Goal: Task Accomplishment & Management: Manage account settings

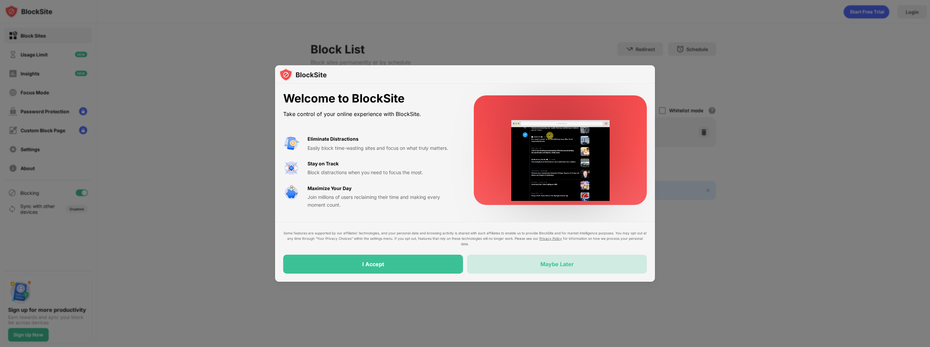
click at [553, 268] on div "Maybe Later" at bounding box center [557, 263] width 180 height 19
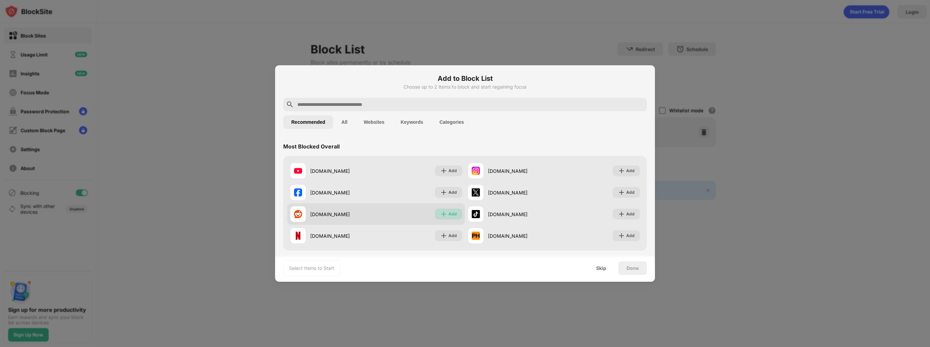
click at [444, 215] on img at bounding box center [443, 214] width 7 height 7
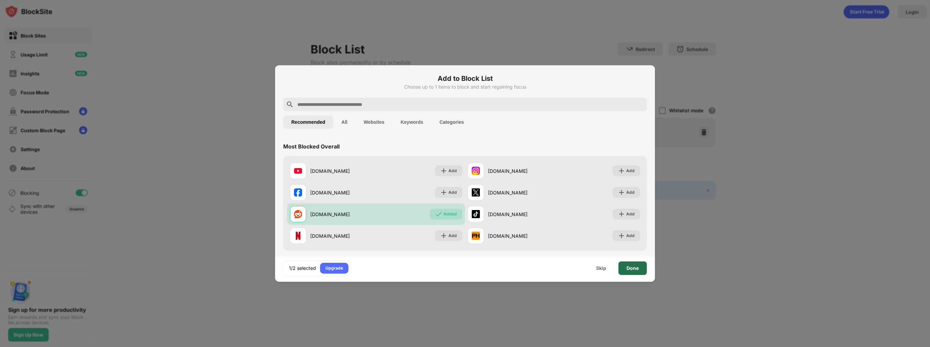
click at [632, 269] on div "Done" at bounding box center [632, 267] width 12 height 5
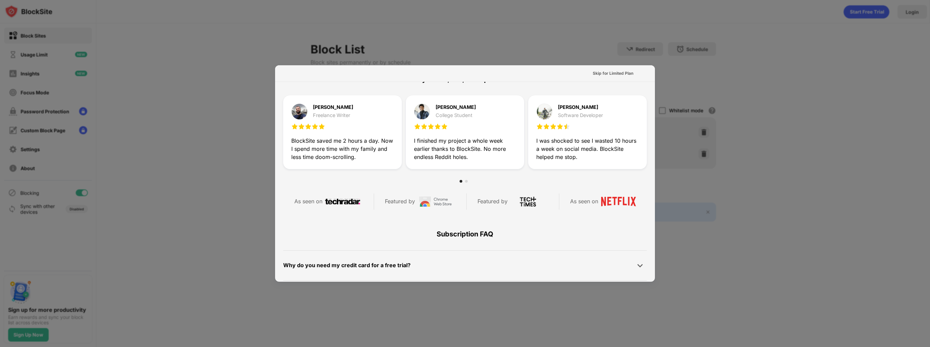
scroll to position [329, 0]
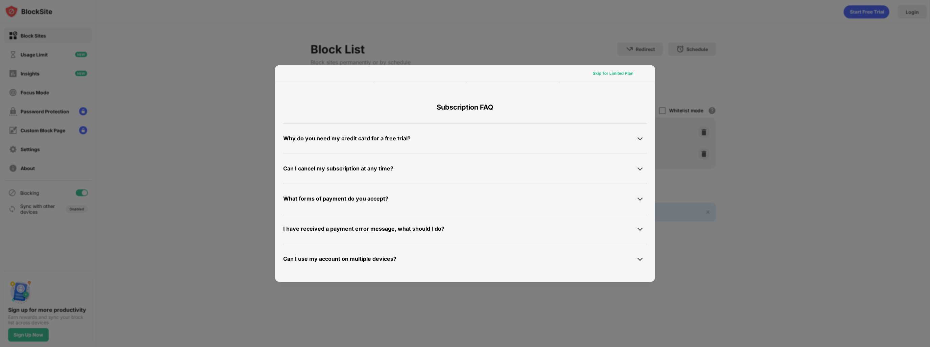
click at [607, 70] on div "Skip for Limited Plan" at bounding box center [613, 73] width 41 height 7
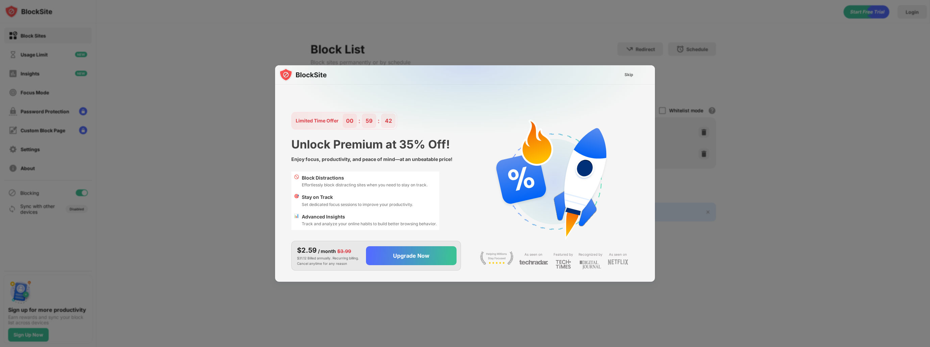
scroll to position [0, 0]
click at [629, 72] on div "Skip" at bounding box center [628, 74] width 9 height 7
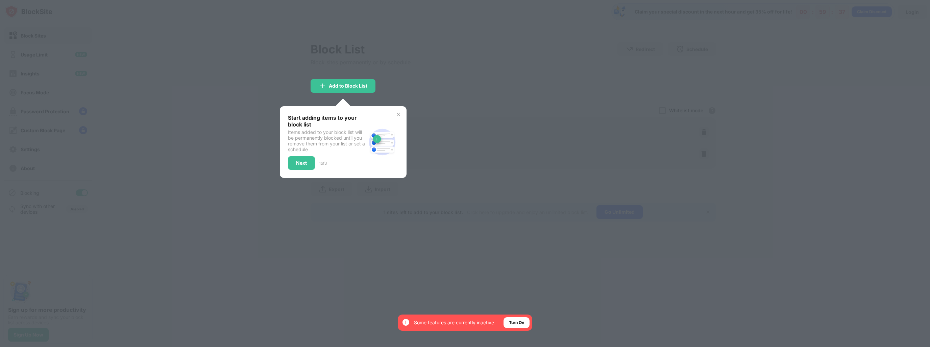
click at [207, 102] on div at bounding box center [465, 173] width 930 height 347
click at [300, 162] on div "Next" at bounding box center [301, 162] width 11 height 5
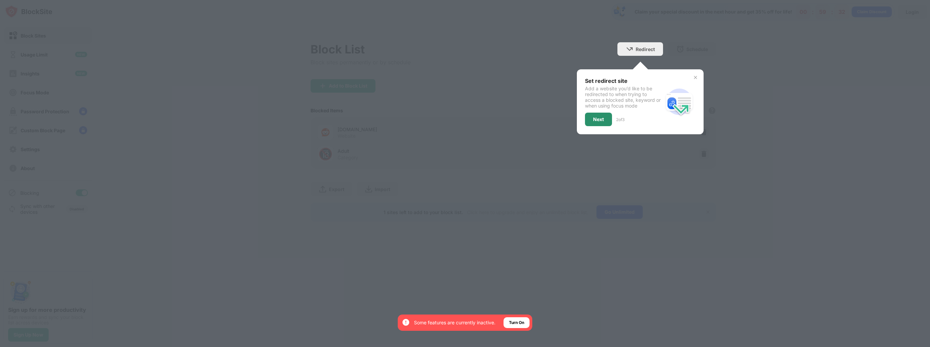
click at [600, 123] on div "Next" at bounding box center [598, 120] width 27 height 14
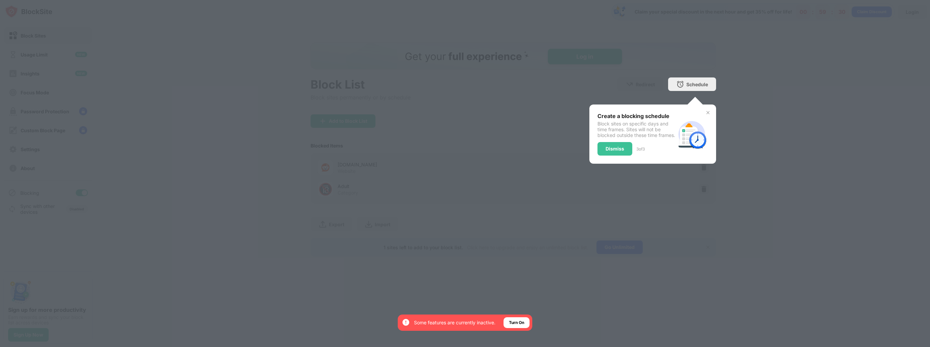
click at [618, 121] on div "Block sites on specific days and time frames. Sites will not be blocked outside…" at bounding box center [636, 129] width 78 height 17
click at [620, 149] on div "Dismiss" at bounding box center [614, 149] width 35 height 14
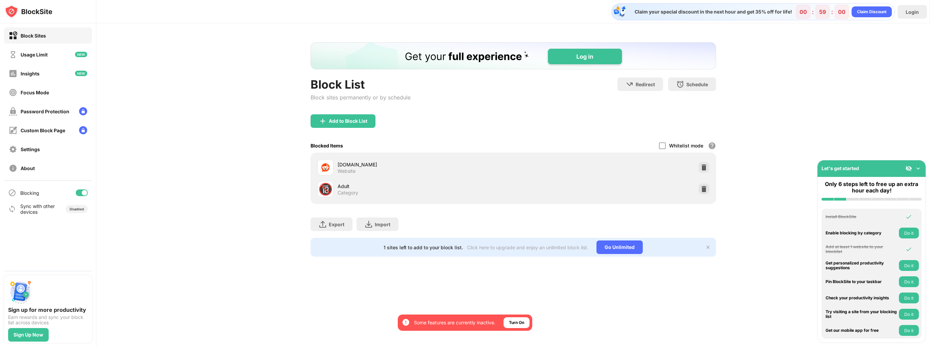
click at [278, 207] on div "Block List Block sites permanently or by schedule Redirect Choose a site to be …" at bounding box center [513, 149] width 834 height 252
click at [60, 53] on div "Usage Limit" at bounding box center [48, 54] width 88 height 16
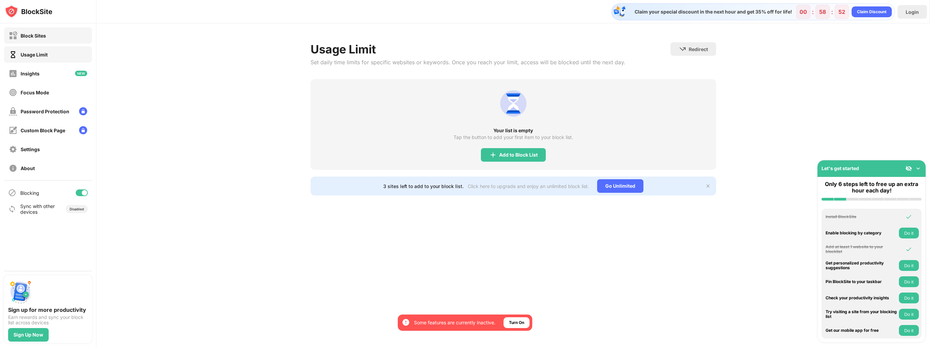
click at [29, 39] on div "Block Sites" at bounding box center [27, 35] width 37 height 8
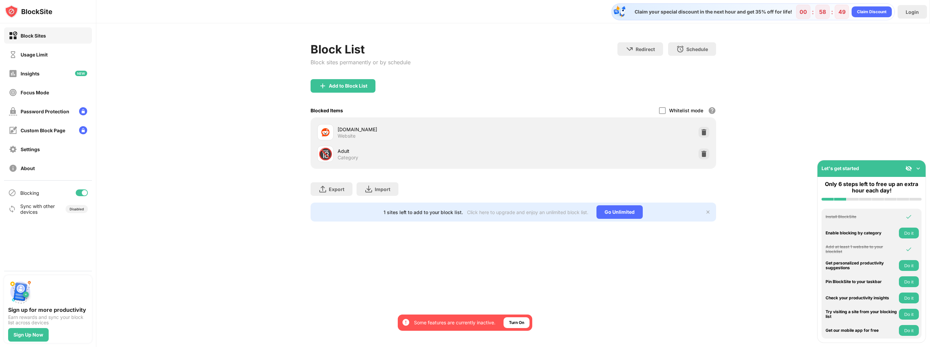
drag, startPoint x: 338, startPoint y: 1, endPoint x: 773, endPoint y: 133, distance: 454.8
click at [773, 133] on div "Block List Block sites permanently or by schedule Redirect Choose a site to be …" at bounding box center [513, 131] width 834 height 217
click at [39, 109] on div "Password Protection" at bounding box center [45, 111] width 49 height 6
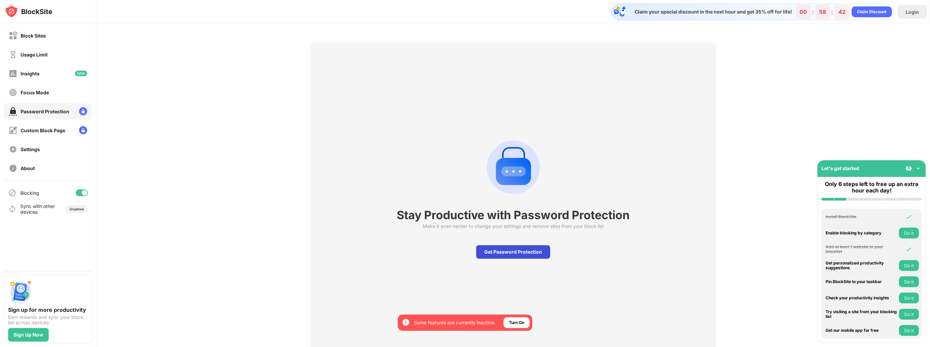
click at [541, 252] on div "Get Password Protection" at bounding box center [513, 252] width 74 height 14
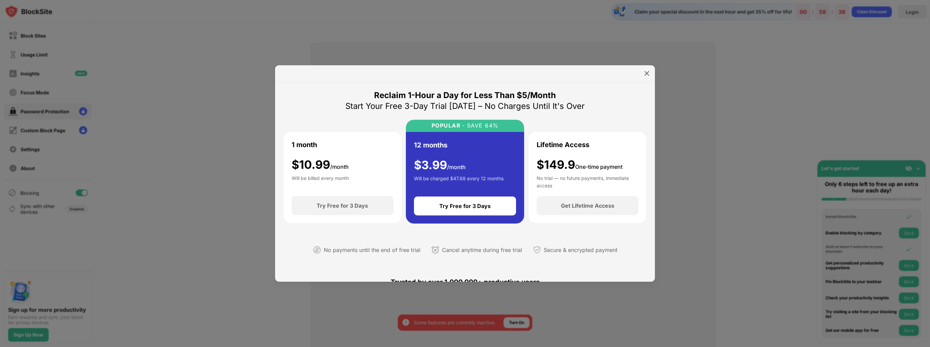
scroll to position [321, 0]
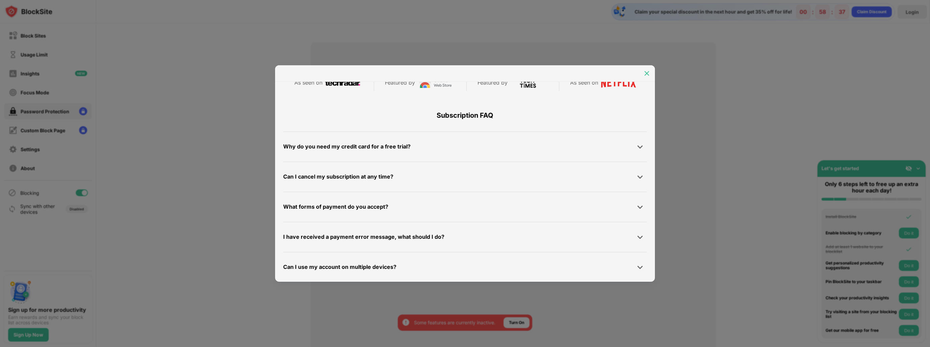
click at [648, 71] on img at bounding box center [646, 73] width 7 height 7
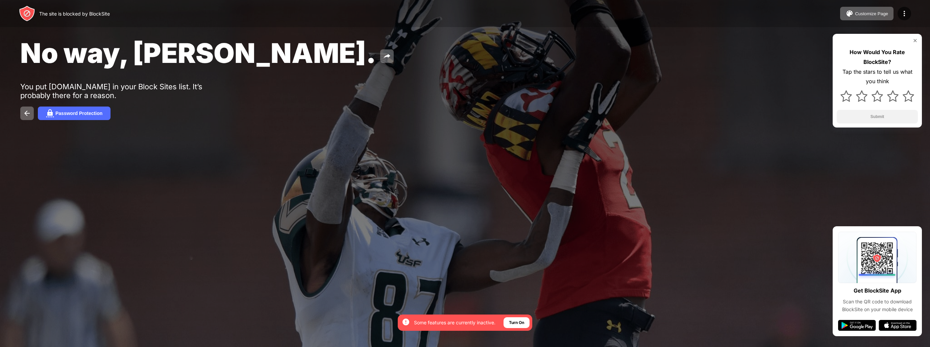
click at [351, 187] on div at bounding box center [465, 173] width 930 height 347
